Goal: Task Accomplishment & Management: Complete application form

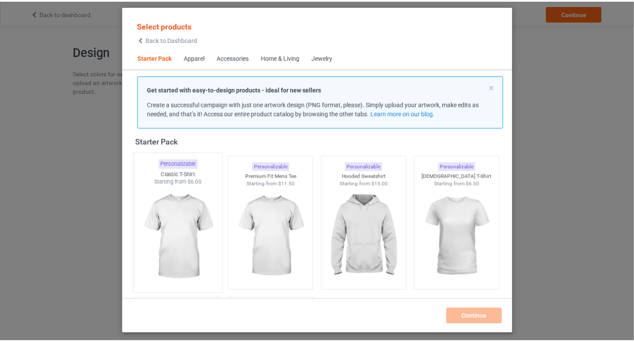
scroll to position [70, 0]
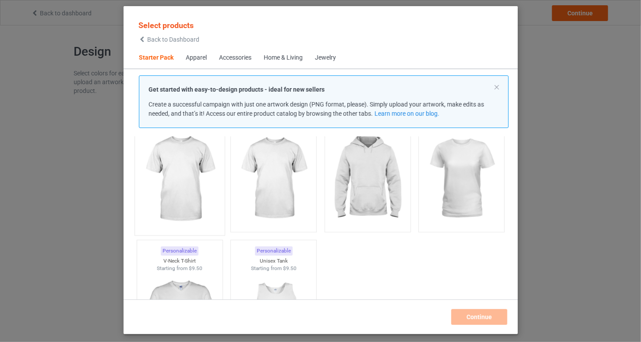
click at [174, 180] on img at bounding box center [179, 178] width 82 height 103
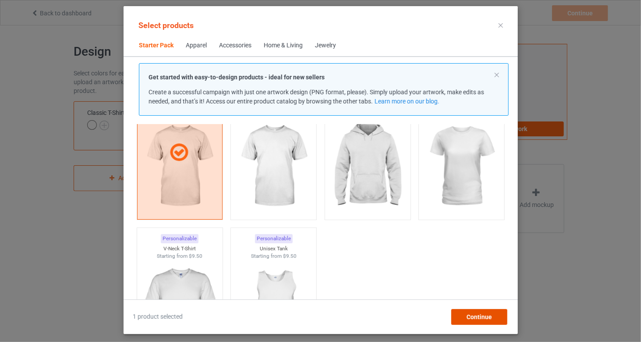
click at [490, 313] on span "Continue" at bounding box center [478, 316] width 25 height 7
click at [490, 313] on div "Front Back Artwork Upload artwork before adding personalization Artwork Require…" at bounding box center [383, 177] width 379 height 279
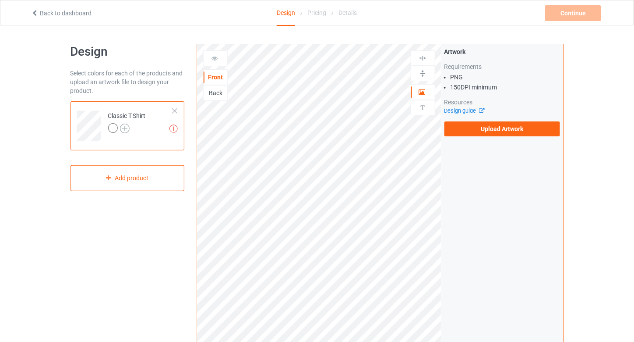
click at [124, 132] on img at bounding box center [125, 128] width 10 height 10
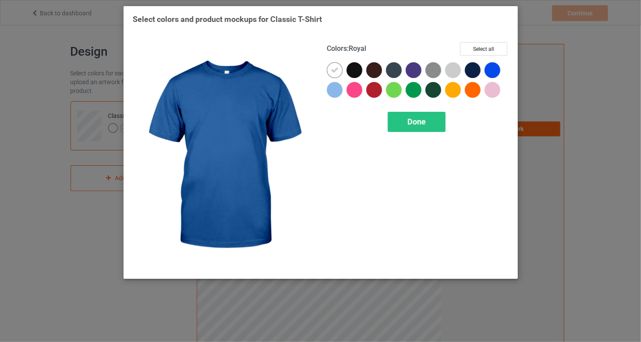
click at [489, 70] on div at bounding box center [492, 70] width 16 height 16
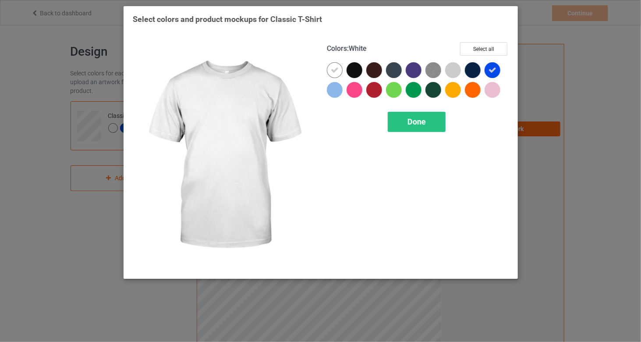
click at [333, 64] on div at bounding box center [335, 70] width 16 height 16
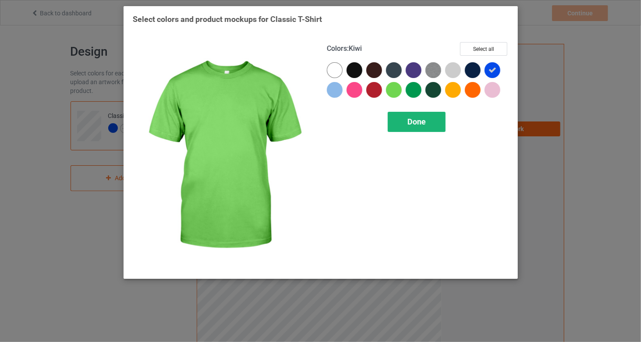
click at [407, 117] on span "Done" at bounding box center [416, 121] width 18 height 9
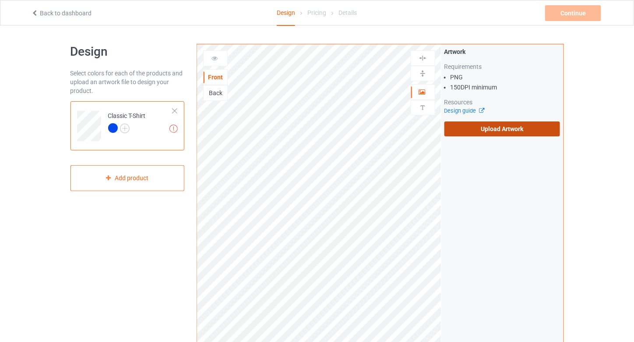
click at [500, 125] on label "Upload Artwork" at bounding box center [502, 128] width 116 height 15
click at [0, 0] on input "Upload Artwork" at bounding box center [0, 0] width 0 height 0
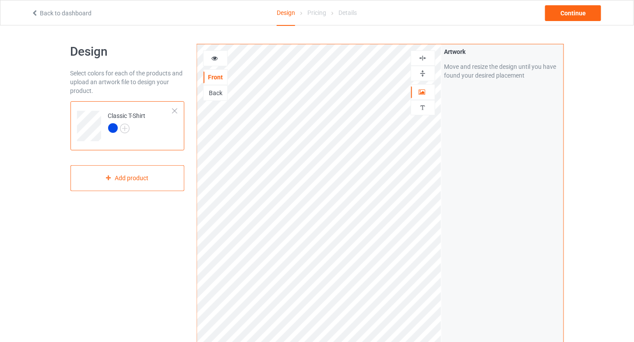
click at [225, 60] on div at bounding box center [216, 58] width 24 height 9
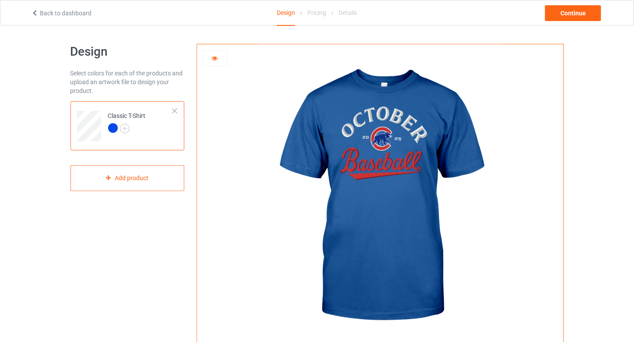
click at [176, 211] on div "Design Select colors for each of the products and upload an artwork file to des…" at bounding box center [127, 285] width 127 height 495
click at [324, 92] on img at bounding box center [380, 196] width 244 height 305
click at [212, 58] on icon at bounding box center [214, 57] width 7 height 6
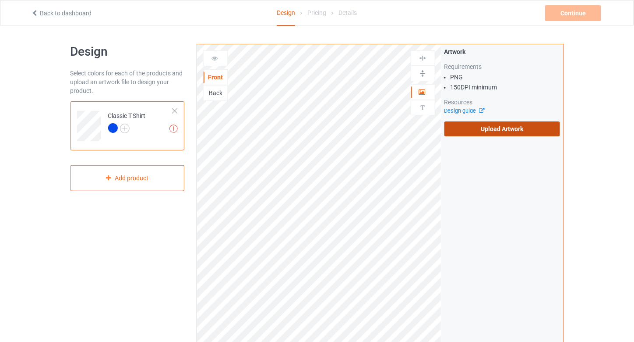
click at [492, 121] on label "Upload Artwork" at bounding box center [502, 128] width 116 height 15
click at [0, 0] on input "Upload Artwork" at bounding box center [0, 0] width 0 height 0
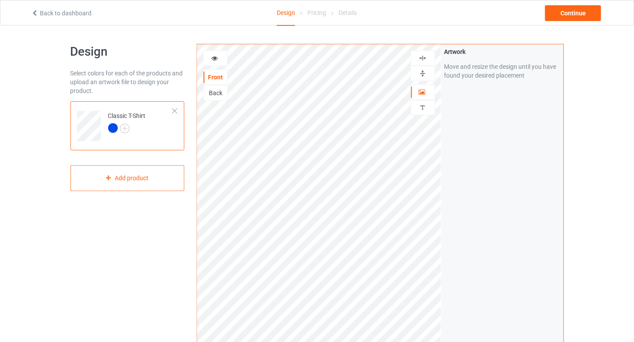
click at [149, 215] on div "Design Select colors for each of the products and upload an artwork file to des…" at bounding box center [127, 296] width 127 height 517
click at [419, 74] on img at bounding box center [423, 73] width 8 height 8
click at [421, 57] on img at bounding box center [423, 58] width 8 height 8
click at [423, 58] on img at bounding box center [423, 58] width 8 height 8
click at [218, 60] on div at bounding box center [216, 58] width 24 height 9
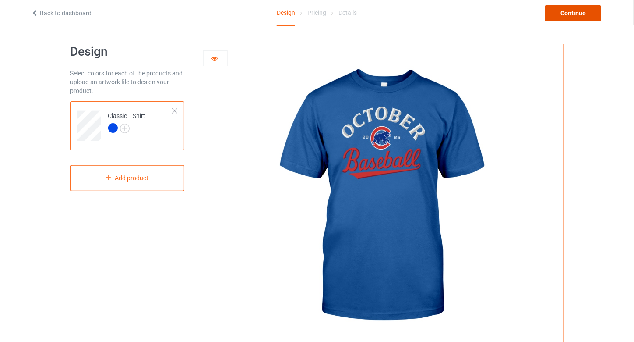
click at [566, 14] on div "Continue" at bounding box center [573, 13] width 56 height 16
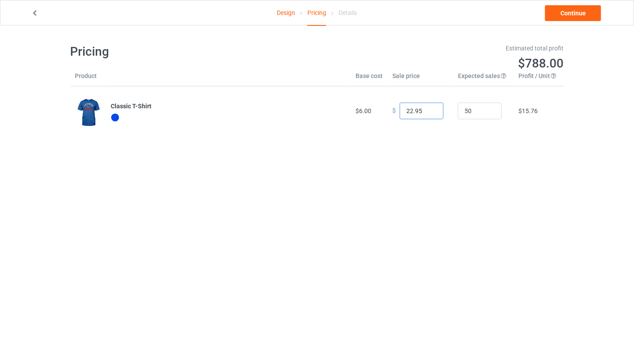
click at [405, 109] on input "22.95" at bounding box center [422, 110] width 44 height 17
type input "19.99"
click at [504, 187] on body "Design Pricing Details Continue Pricing Estimated total profit $650.50 Product …" at bounding box center [317, 196] width 634 height 342
click at [571, 13] on link "Continue" at bounding box center [573, 13] width 56 height 16
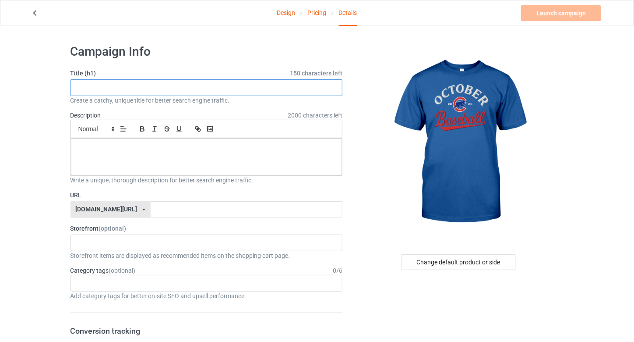
click at [218, 88] on input "text" at bounding box center [206, 87] width 272 height 17
paste input "Cubs October Postseason Shirt – Celebrate Chicago Cubs Playoff Baseball"
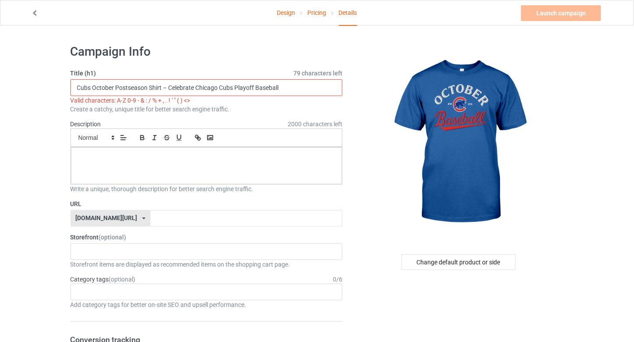
click at [171, 83] on input "Cubs October Postseason Shirt – Celebrate Chicago Cubs Playoff Baseball" at bounding box center [206, 87] width 272 height 17
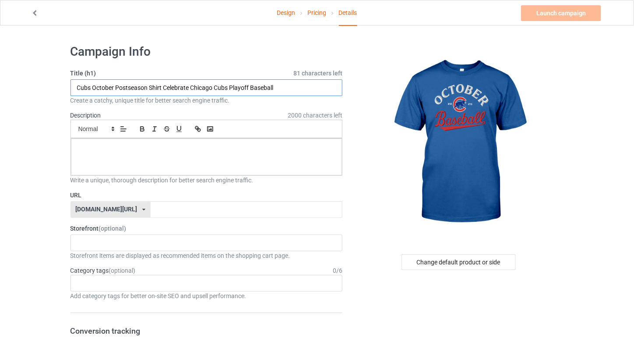
type input "Cubs October Postseason Shirt Celebrate Chicago Cubs Playoff Baseball"
click at [204, 151] on p at bounding box center [206, 148] width 257 height 8
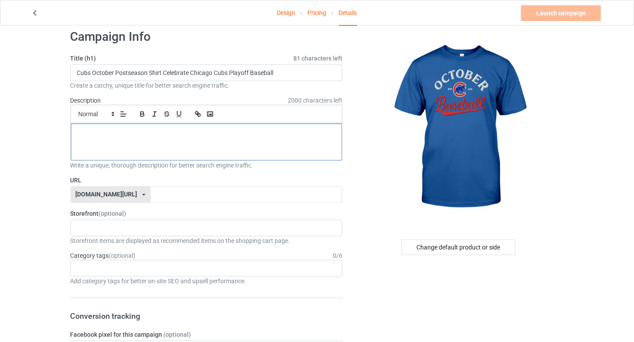
scroll to position [2, 0]
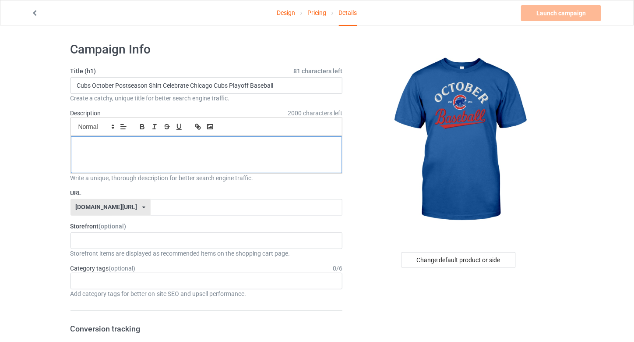
click at [230, 148] on p at bounding box center [206, 146] width 257 height 8
paste div
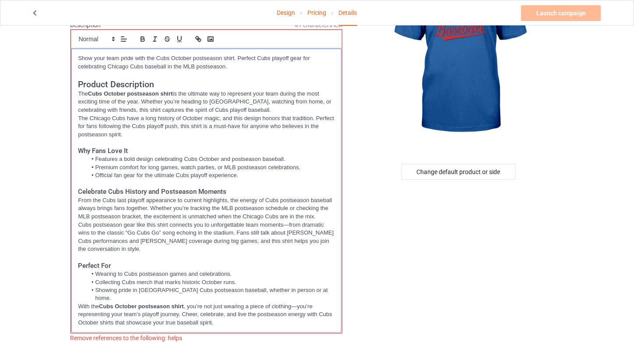
scroll to position [178, 0]
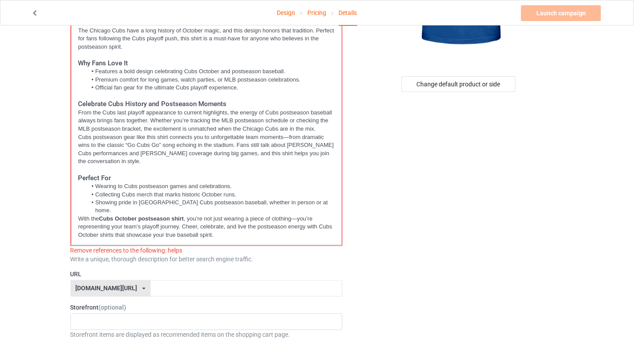
click at [150, 246] on div "Remove references to the following: helps" at bounding box center [206, 250] width 272 height 9
click at [298, 144] on p "Cubs postseason gear like this shirt connects you to unforgettable team moments…" at bounding box center [206, 149] width 257 height 32
click at [234, 185] on li "Wearing to Cubs postseason games and celebrations." at bounding box center [211, 186] width 248 height 8
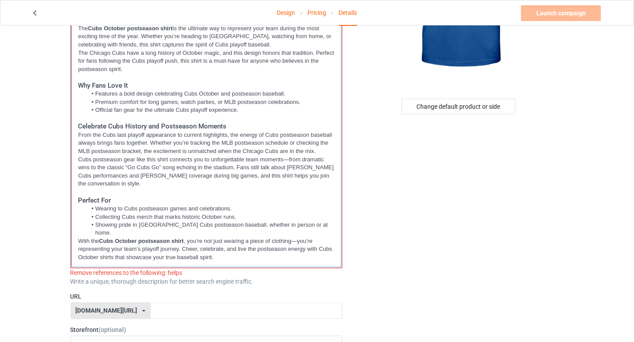
scroll to position [175, 0]
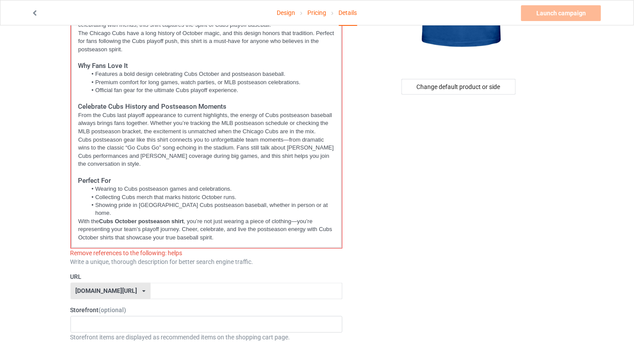
click at [158, 248] on div "Remove references to the following: helps" at bounding box center [206, 252] width 272 height 9
click at [242, 160] on p "Cubs postseason gear like this shirt connects you to unforgettable team moments…" at bounding box center [206, 152] width 257 height 32
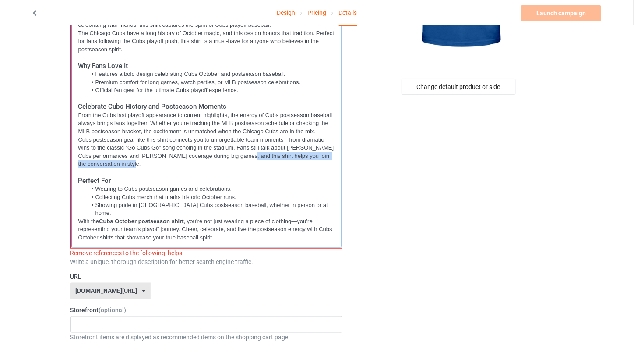
drag, startPoint x: 240, startPoint y: 157, endPoint x: 242, endPoint y: 162, distance: 5.5
click at [242, 162] on p "Cubs postseason gear like this shirt connects you to unforgettable team moments…" at bounding box center [206, 152] width 257 height 32
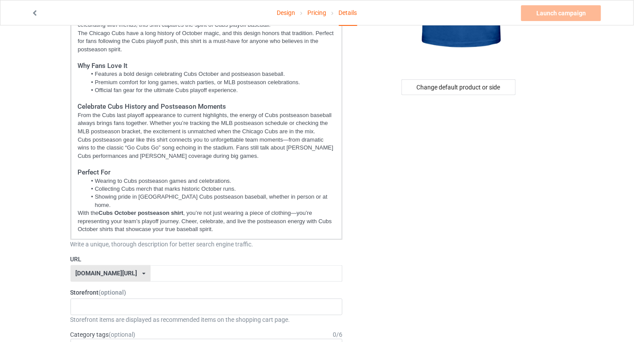
click at [331, 254] on label "URL" at bounding box center [206, 258] width 272 height 9
click at [213, 265] on input "text" at bounding box center [247, 273] width 192 height 17
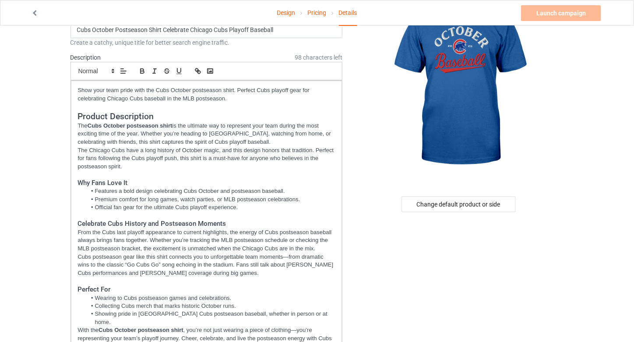
scroll to position [0, 0]
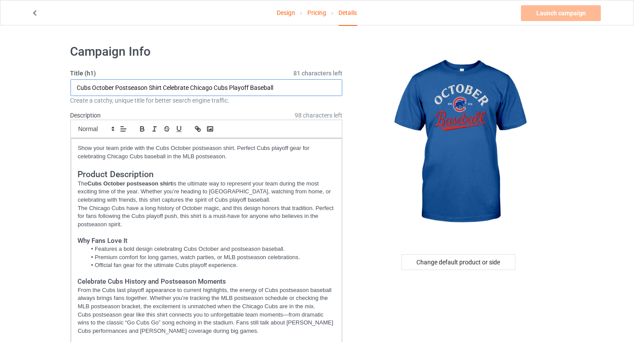
drag, startPoint x: 163, startPoint y: 88, endPoint x: 65, endPoint y: 94, distance: 98.2
click at [109, 78] on div "Title (h1) 81 characters left Cubs October Postseason Shirt Celebrate Chicago C…" at bounding box center [206, 87] width 272 height 36
drag, startPoint x: 163, startPoint y: 84, endPoint x: 75, endPoint y: 88, distance: 88.1
click at [75, 88] on input "Cubs October Postseason Shirt Celebrate Chicago Cubs Playoff Baseball" at bounding box center [206, 87] width 272 height 17
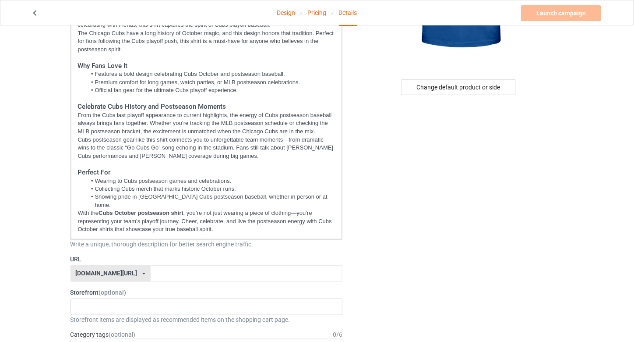
scroll to position [175, 0]
click at [172, 264] on input "text" at bounding box center [247, 272] width 192 height 17
paste input "Cubs October Postseason Shirt"
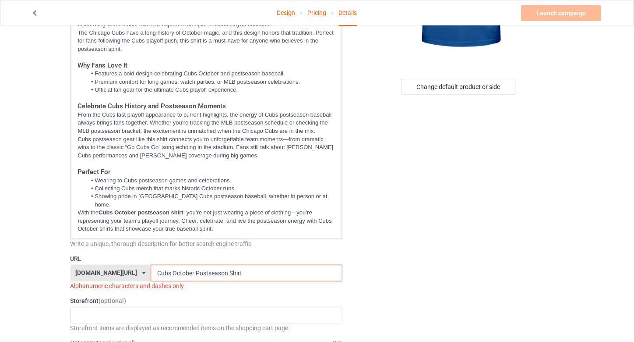
click at [151, 264] on input "Cubs October Postseason Shirt" at bounding box center [247, 272] width 192 height 17
type input "cubs-october-postseason-shirt"
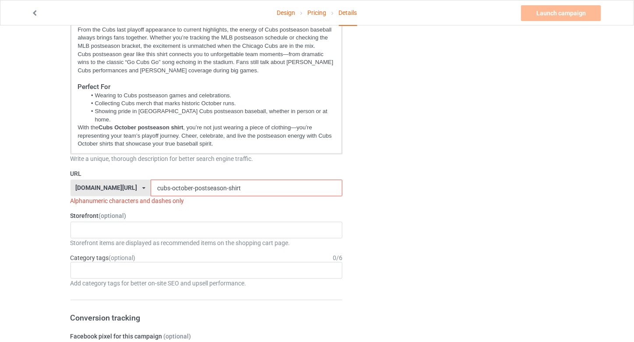
scroll to position [292, 0]
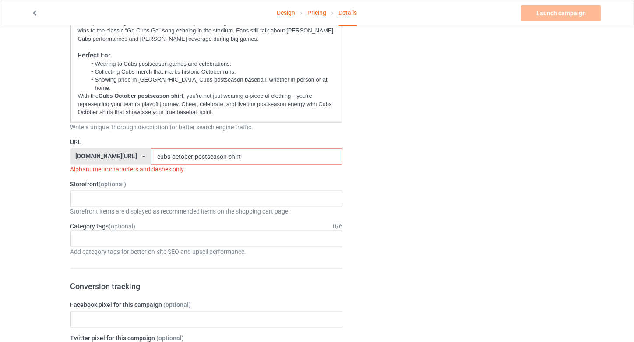
click at [204, 180] on label "Storefront (optional)" at bounding box center [206, 184] width 272 height 9
click at [191, 190] on div "tbudcrawford 68c6b68796fa300031335bb2" at bounding box center [206, 198] width 272 height 17
click at [174, 148] on input "cubs-october-postseason-shirt" at bounding box center [247, 156] width 192 height 17
click at [213, 148] on input "cubs-october-postseason-shirt" at bounding box center [247, 156] width 192 height 17
click at [165, 165] on div "Alphanumeric characters and dashes only" at bounding box center [206, 169] width 272 height 9
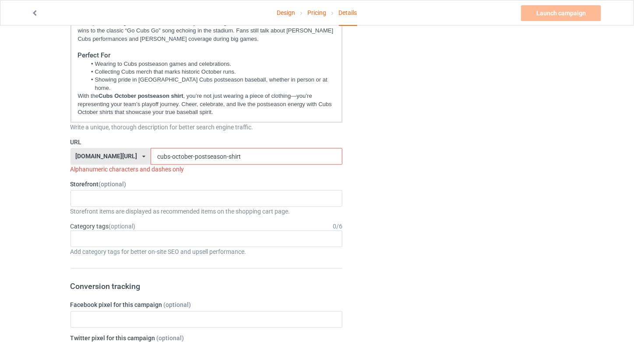
click at [165, 165] on div "Alphanumeric characters and dashes only" at bounding box center [206, 169] width 272 height 9
click at [319, 180] on div "Storefront (optional) tbudcrawford 68c6b68796fa300031335bb2 Storefront items ar…" at bounding box center [206, 198] width 272 height 36
click at [105, 232] on div "Age > [DEMOGRAPHIC_DATA] > 1 Age > [DEMOGRAPHIC_DATA] Months > 1 Month Age > [D…" at bounding box center [206, 238] width 272 height 17
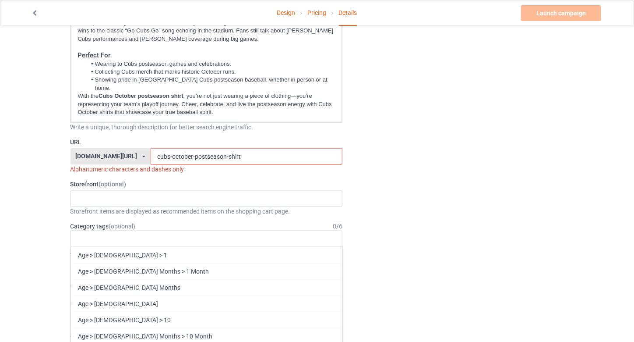
click at [0, 258] on div "Design Pricing Details Launch campaign Invalid campaign URL Campaign Info Title…" at bounding box center [317, 311] width 634 height 1155
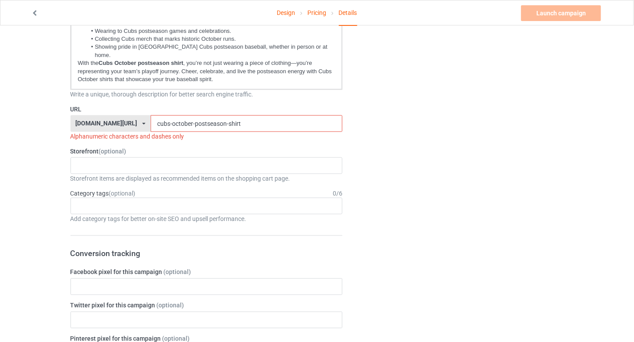
scroll to position [408, 0]
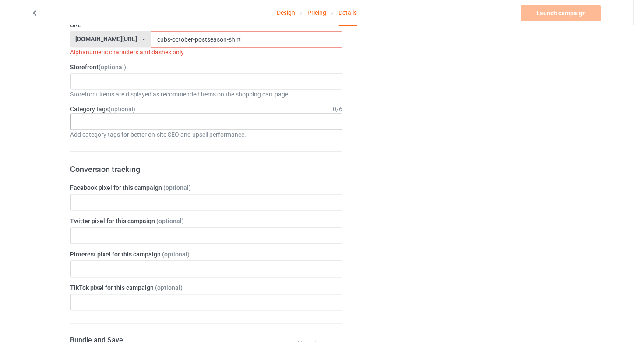
click at [109, 118] on div "Age > [DEMOGRAPHIC_DATA] > 1 Age > [DEMOGRAPHIC_DATA] Months > 1 Month Age > [D…" at bounding box center [206, 121] width 272 height 17
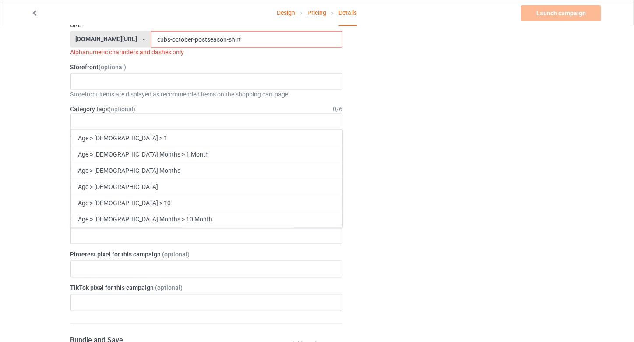
click at [10, 152] on div "Design Pricing Details Launch campaign Invalid campaign URL Campaign Info Title…" at bounding box center [317, 194] width 634 height 1155
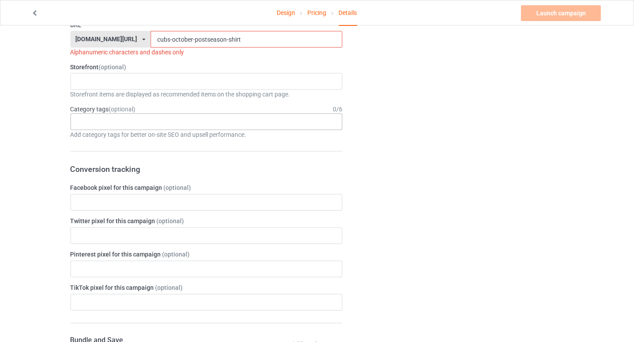
click at [99, 113] on div "Age > [DEMOGRAPHIC_DATA] > 1 Age > [DEMOGRAPHIC_DATA] Months > 1 Month Age > [D…" at bounding box center [206, 121] width 272 height 17
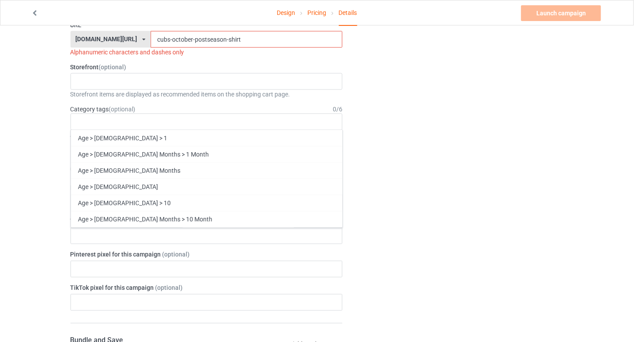
click at [0, 155] on div "Design Pricing Details Launch campaign Invalid campaign URL Campaign Info Title…" at bounding box center [317, 194] width 634 height 1155
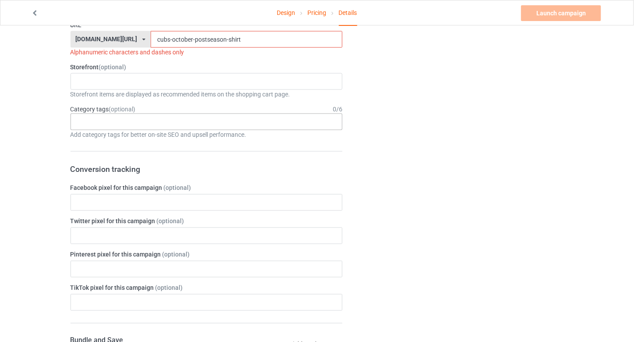
click at [247, 116] on div "Age > [DEMOGRAPHIC_DATA] > 1 Age > [DEMOGRAPHIC_DATA] Months > 1 Month Age > [D…" at bounding box center [206, 121] width 272 height 17
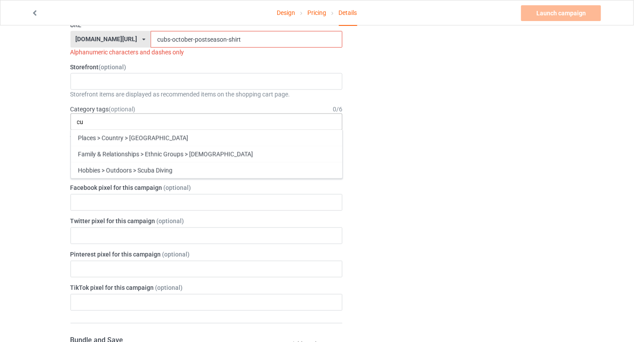
type input "c"
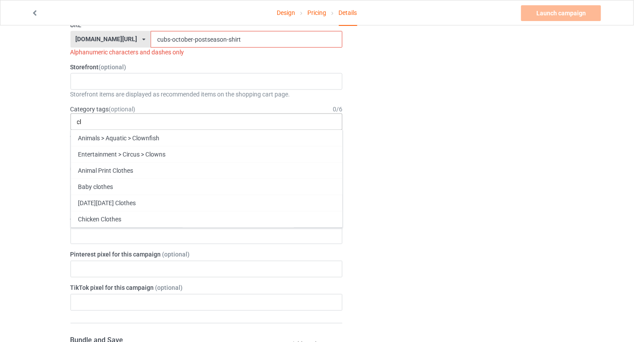
type input "c"
type input "t"
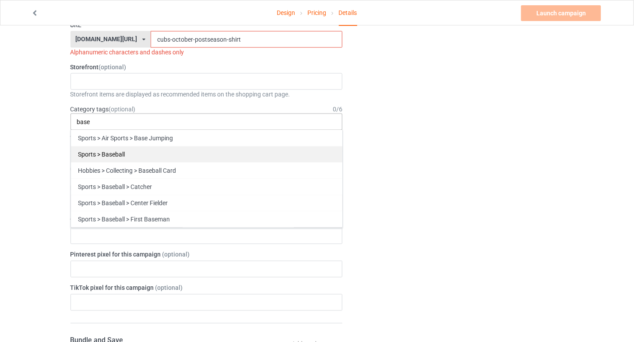
type input "base"
click at [176, 149] on div "Sports > Baseball" at bounding box center [206, 154] width 271 height 16
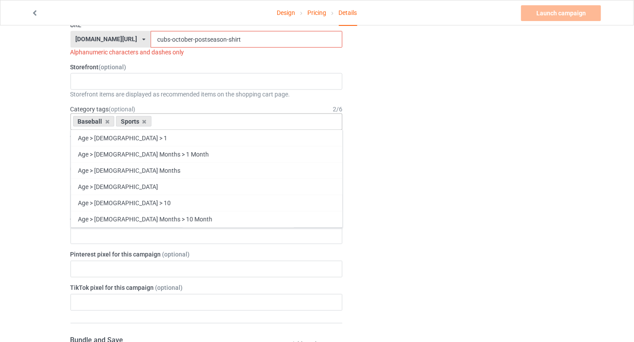
click at [16, 102] on div "Design Pricing Details Launch campaign Invalid campaign URL Campaign Info Title…" at bounding box center [317, 194] width 634 height 1155
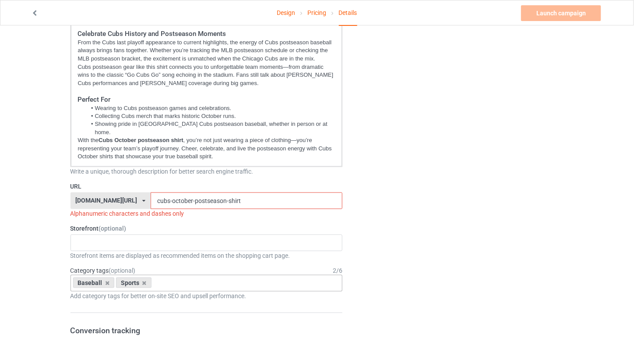
scroll to position [241, 0]
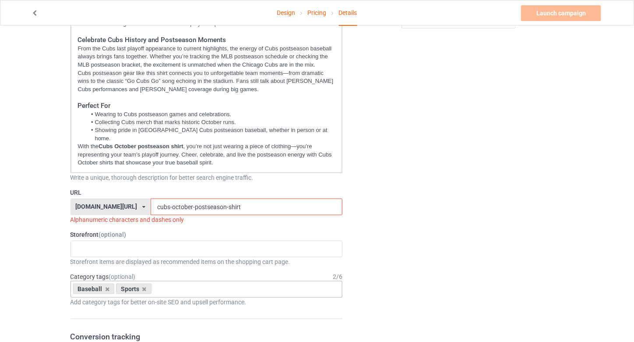
click at [160, 198] on input "cubs-october-postseason-shirt" at bounding box center [247, 206] width 192 height 17
click at [151, 198] on input "cubs-october-postseason-shirt" at bounding box center [247, 206] width 192 height 17
click at [221, 201] on input "cubs-october-postseason-shirt" at bounding box center [247, 206] width 192 height 17
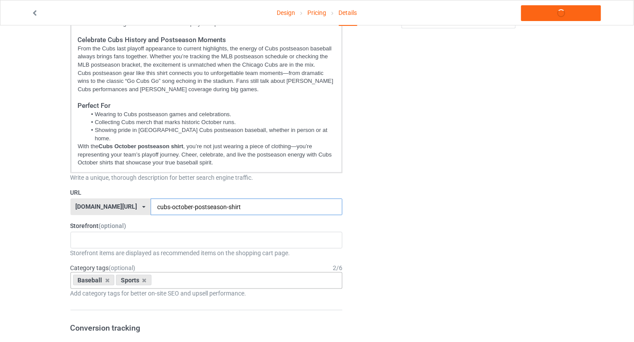
type input "cubs-october-postseason-shirt"
click at [536, 11] on link "Launch campaign" at bounding box center [561, 13] width 80 height 16
